Goal: Task Accomplishment & Management: Complete application form

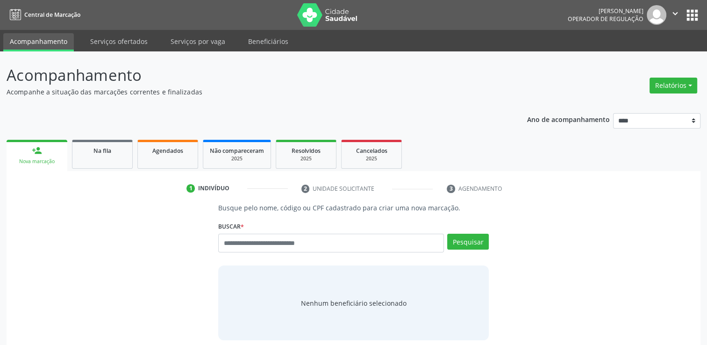
click at [61, 163] on link "person_add Nova marcação" at bounding box center [37, 155] width 61 height 31
click at [31, 143] on link "person_add Nova marcação" at bounding box center [37, 155] width 61 height 31
click at [44, 153] on link "person_add Nova marcação" at bounding box center [37, 155] width 61 height 31
click at [43, 152] on link "person_add Nova marcação" at bounding box center [37, 155] width 61 height 31
click at [46, 166] on link "person_add Nova marcação" at bounding box center [37, 155] width 61 height 31
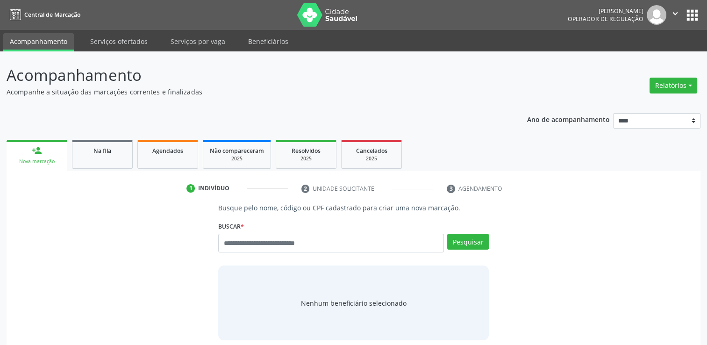
click at [60, 181] on ul "1 Indivíduo 2 Unidade solicitante 3 Agendamento" at bounding box center [354, 188] width 694 height 15
click at [50, 157] on link "person_add Nova marcação" at bounding box center [37, 155] width 61 height 31
click at [52, 165] on div "Nova marcação" at bounding box center [37, 161] width 48 height 7
click at [39, 162] on div "Nova marcação" at bounding box center [37, 161] width 48 height 7
